Goal: Transaction & Acquisition: Register for event/course

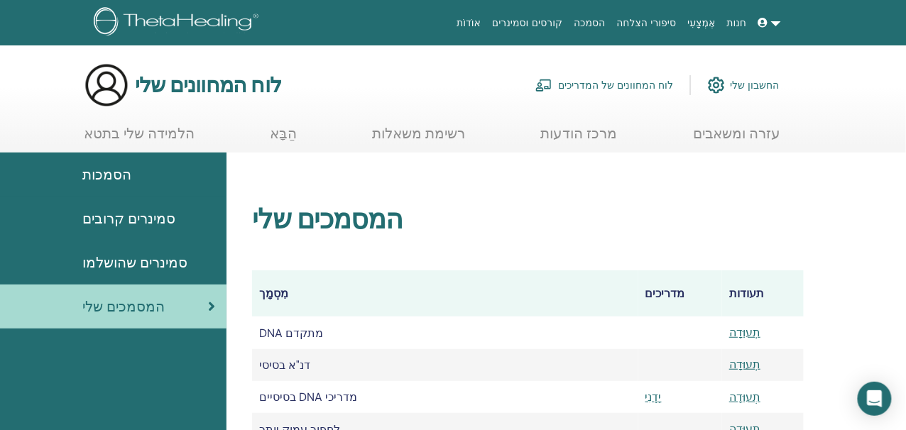
click at [430, 135] on font "רשימת משאלות" at bounding box center [419, 133] width 93 height 18
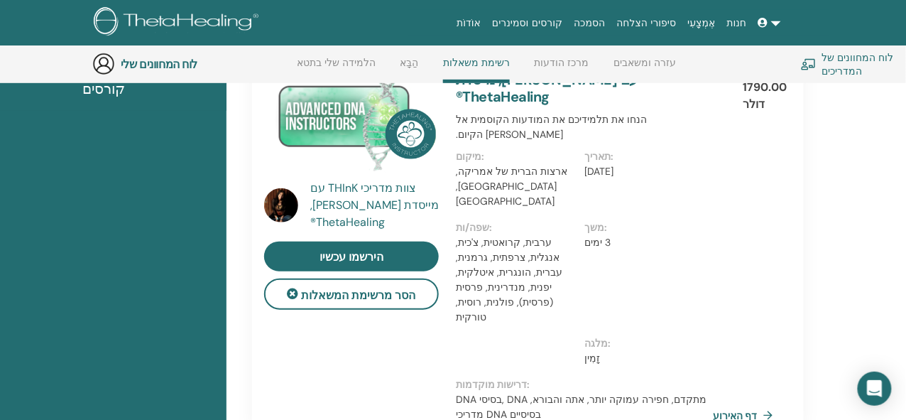
scroll to position [174, 0]
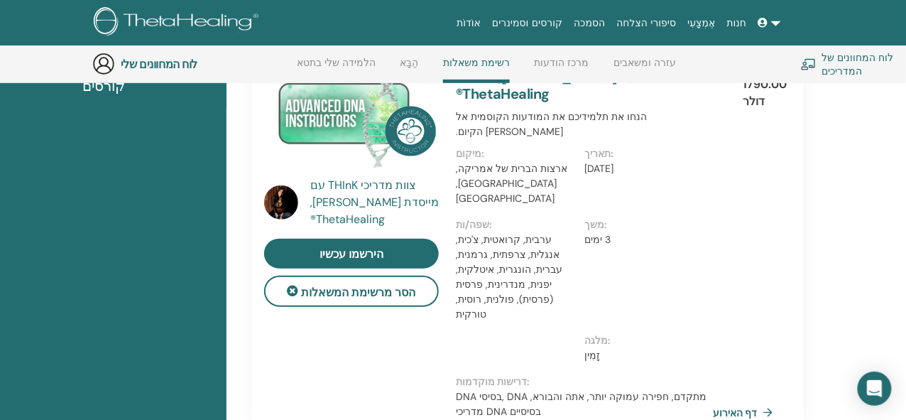
click at [595, 333] on p "מלגה :" at bounding box center [645, 340] width 121 height 15
click at [603, 334] on font "מלגה" at bounding box center [596, 340] width 23 height 13
click at [584, 333] on div at bounding box center [520, 353] width 129 height 41
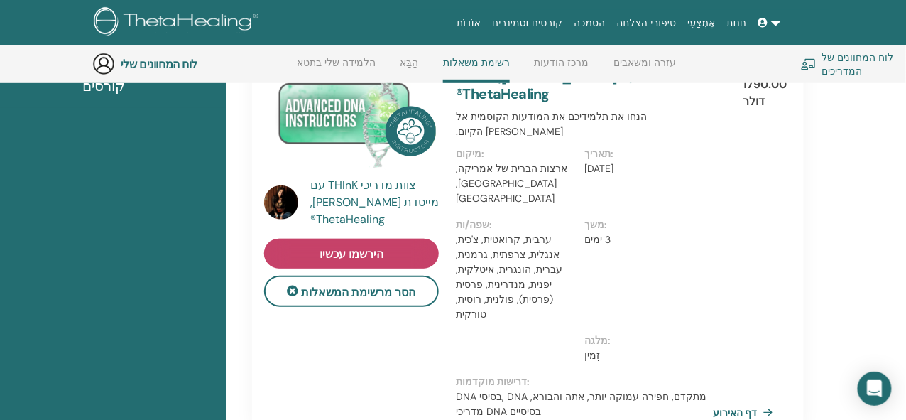
click at [405, 264] on link "הירשמו עכשיו" at bounding box center [351, 254] width 175 height 30
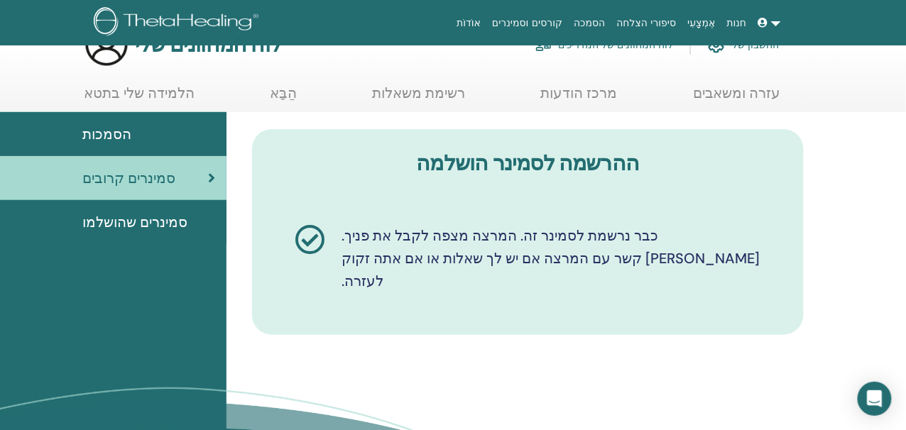
scroll to position [22, 0]
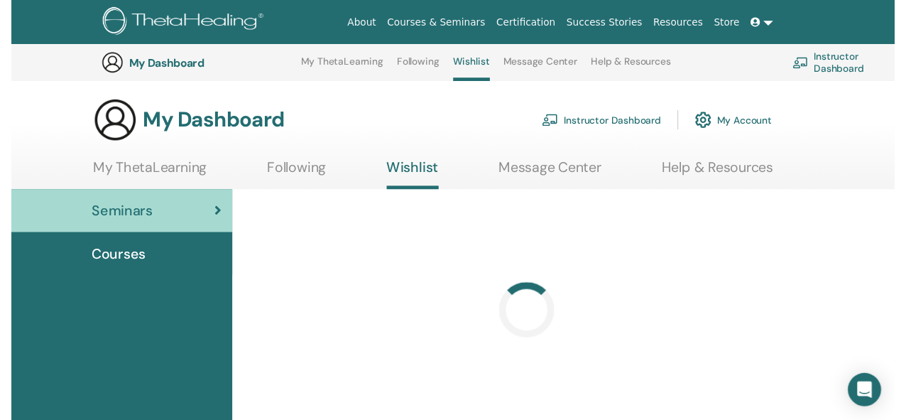
scroll to position [174, 0]
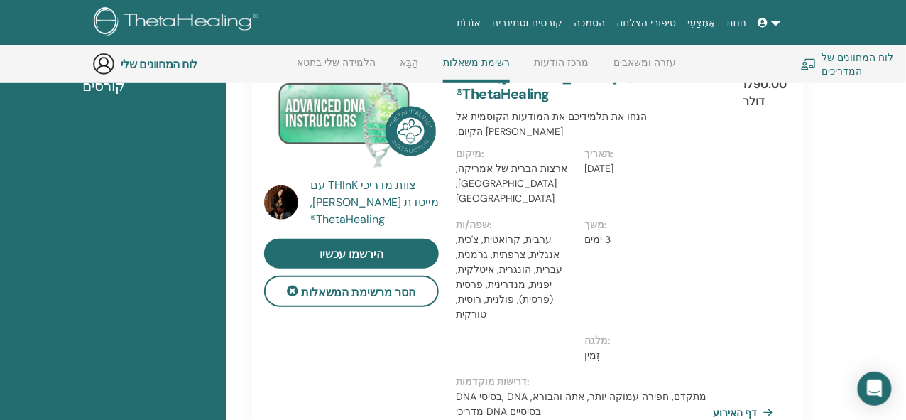
click at [587, 349] on font "זָמִין" at bounding box center [593, 355] width 16 height 13
